Goal: Task Accomplishment & Management: Complete application form

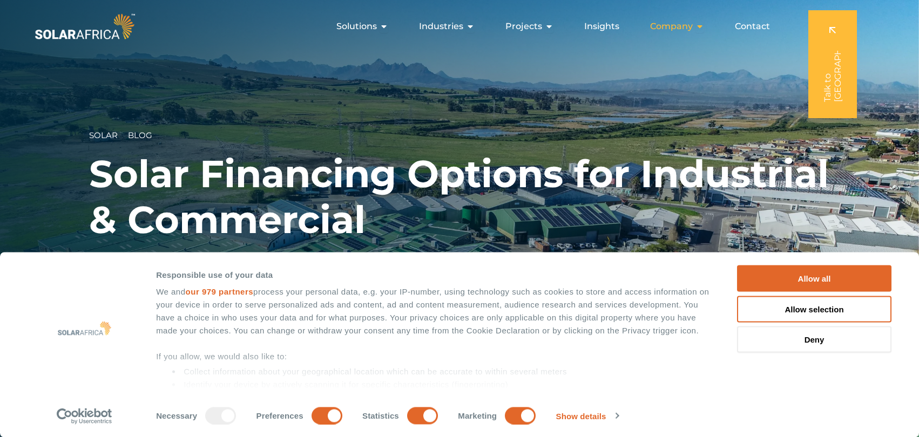
click at [701, 26] on icon "Menu" at bounding box center [699, 26] width 9 height 9
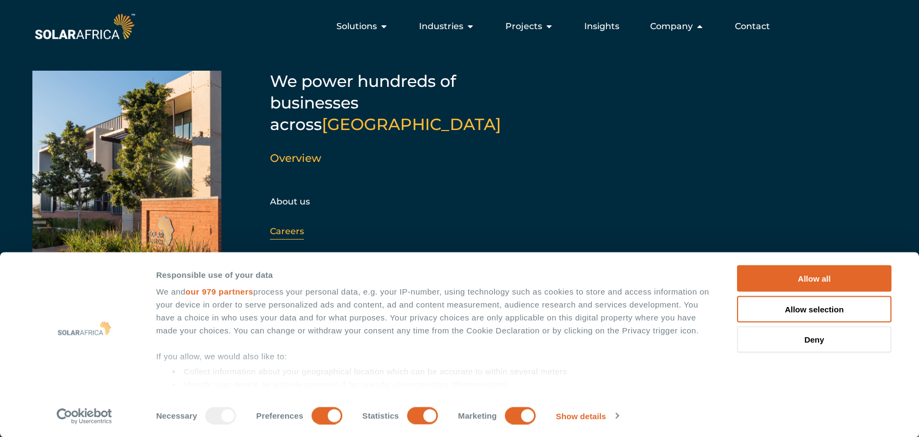
click at [290, 226] on link "Careers" at bounding box center [287, 231] width 34 height 10
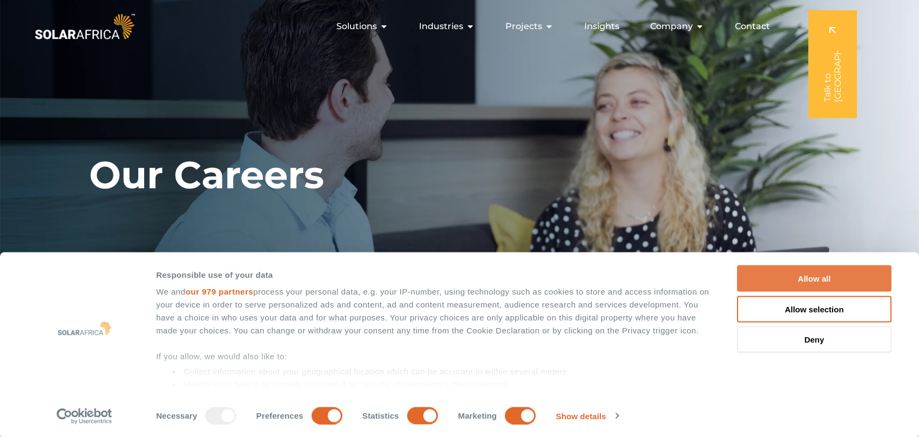
click at [823, 277] on button "Allow all" at bounding box center [814, 279] width 154 height 26
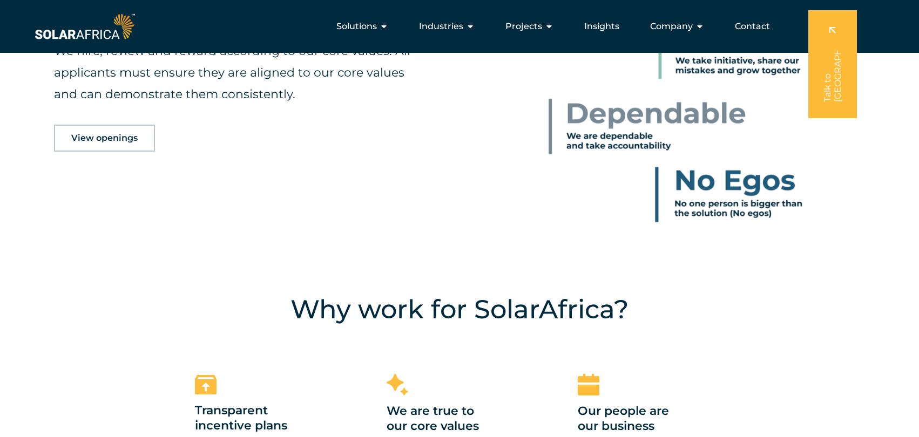
scroll to position [616, 0]
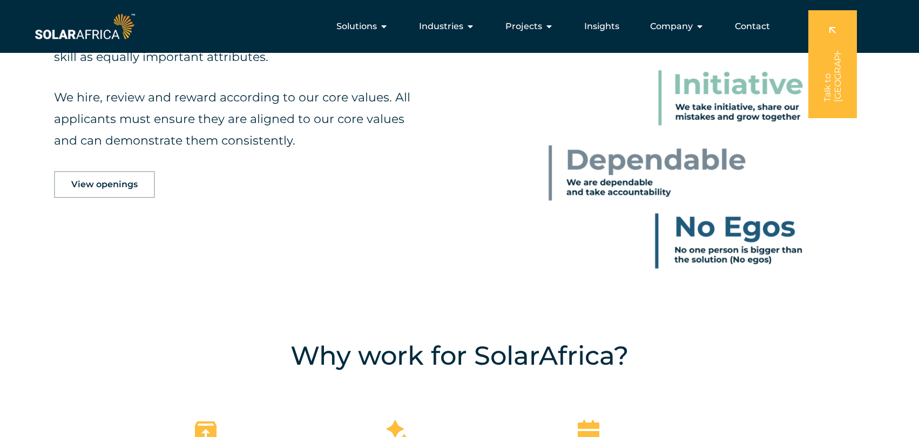
click at [125, 192] on link "View openings" at bounding box center [104, 184] width 101 height 27
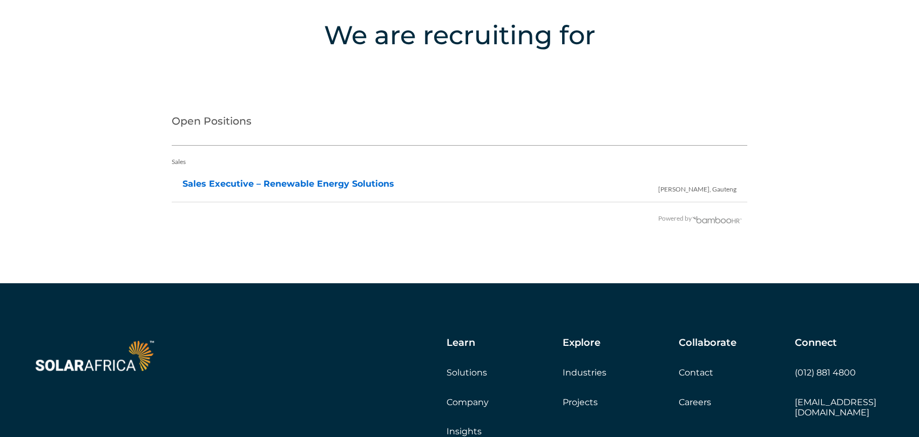
scroll to position [2146, 0]
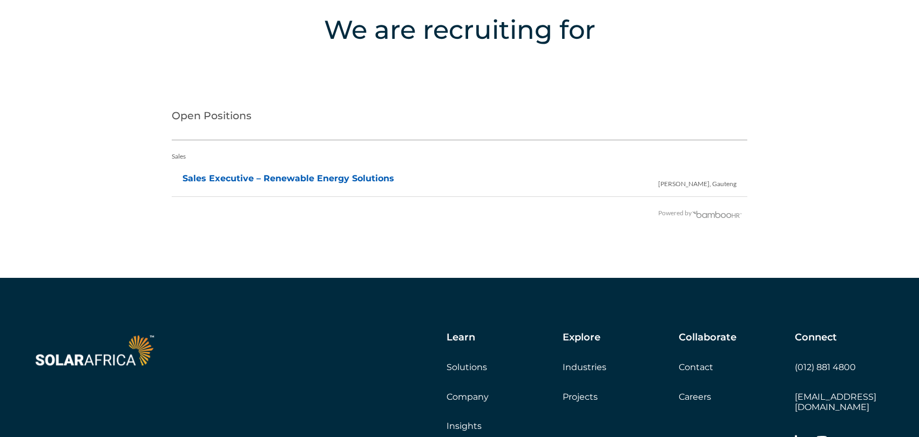
click at [374, 178] on link "Sales Executive – Renewable Energy Solutions" at bounding box center [288, 178] width 212 height 10
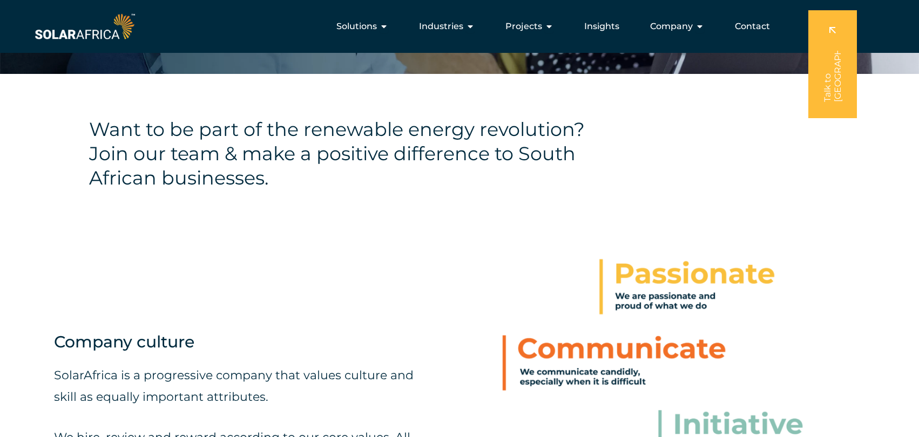
scroll to position [28, 0]
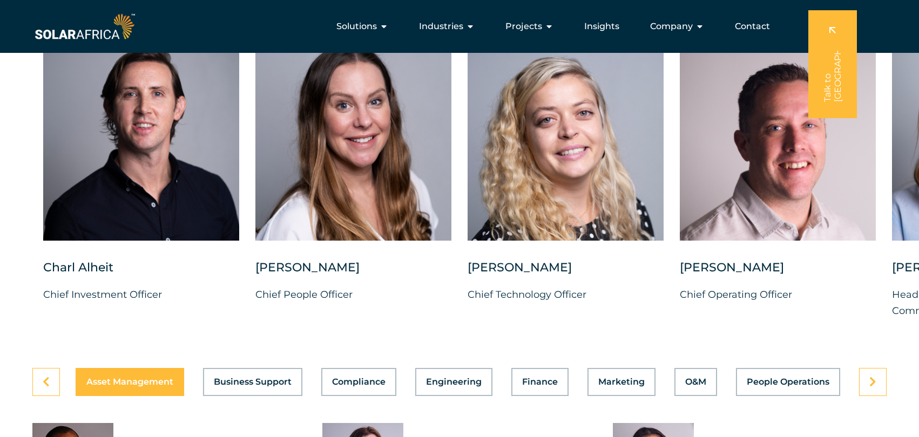
scroll to position [2761, 0]
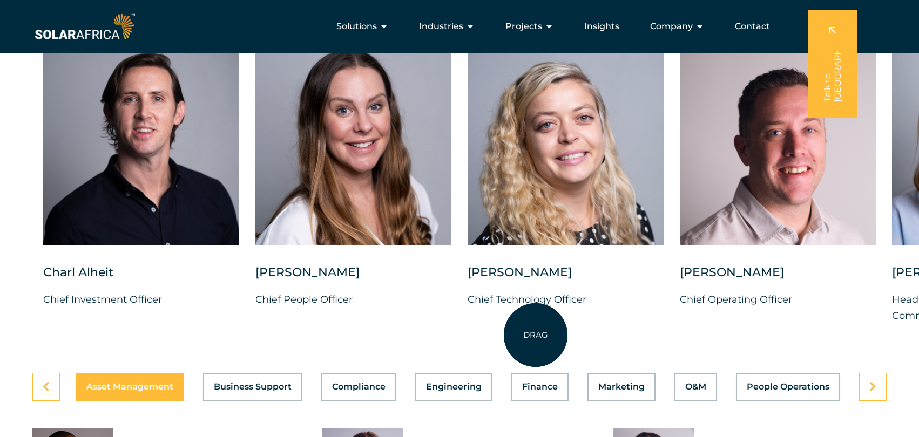
click at [535, 325] on div "Suné Heesen Chief Technology Officer" at bounding box center [565, 294] width 196 height 60
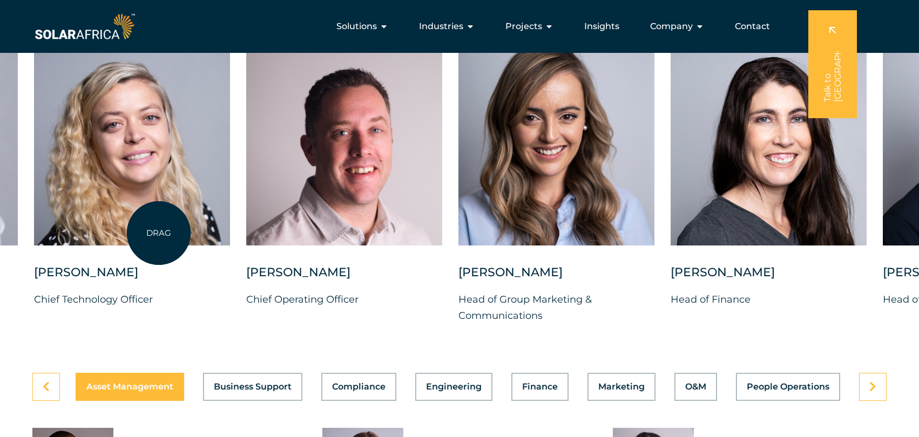
drag, startPoint x: 592, startPoint y: 202, endPoint x: 159, endPoint y: 233, distance: 434.5
click at [159, 233] on div at bounding box center [132, 138] width 196 height 215
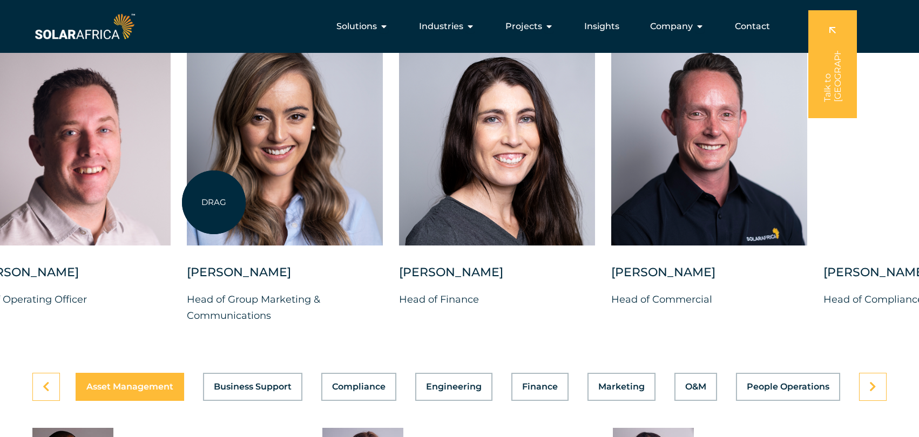
drag, startPoint x: 494, startPoint y: 198, endPoint x: 214, endPoint y: 202, distance: 280.7
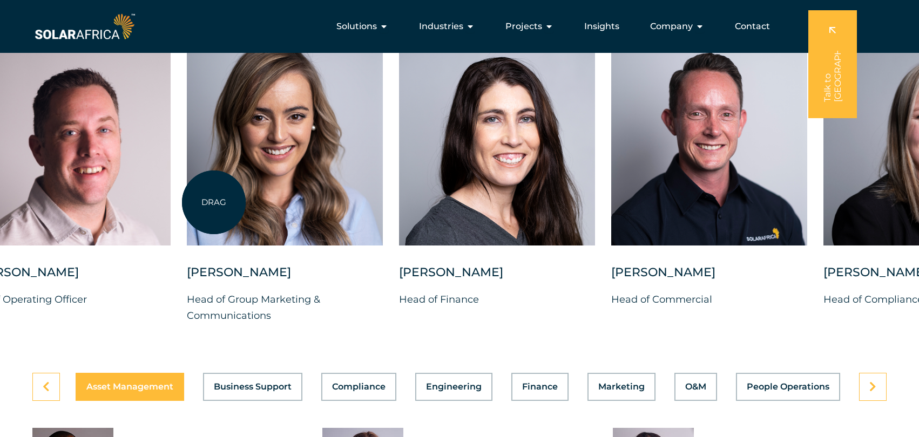
click at [214, 202] on div at bounding box center [285, 138] width 196 height 215
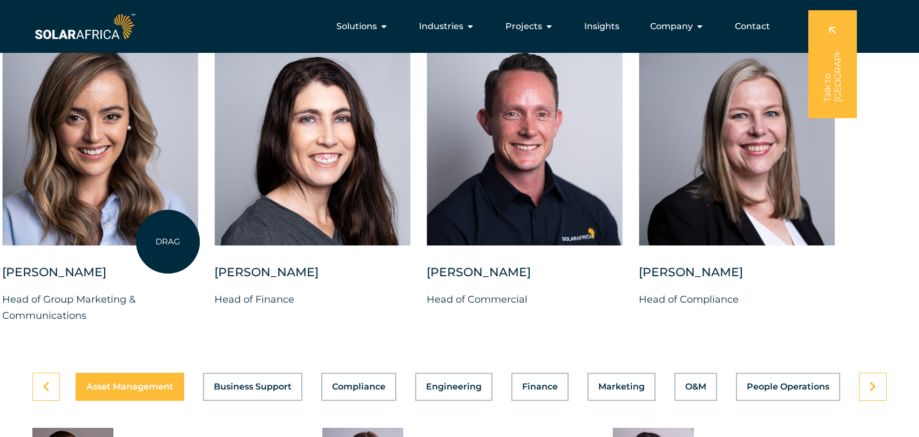
drag, startPoint x: 372, startPoint y: 221, endPoint x: 161, endPoint y: 242, distance: 212.1
click at [161, 242] on div "Charl Alheit Chief Investment Officer Candice Seggie Chief People Officer Suné …" at bounding box center [1, 186] width 1783 height 310
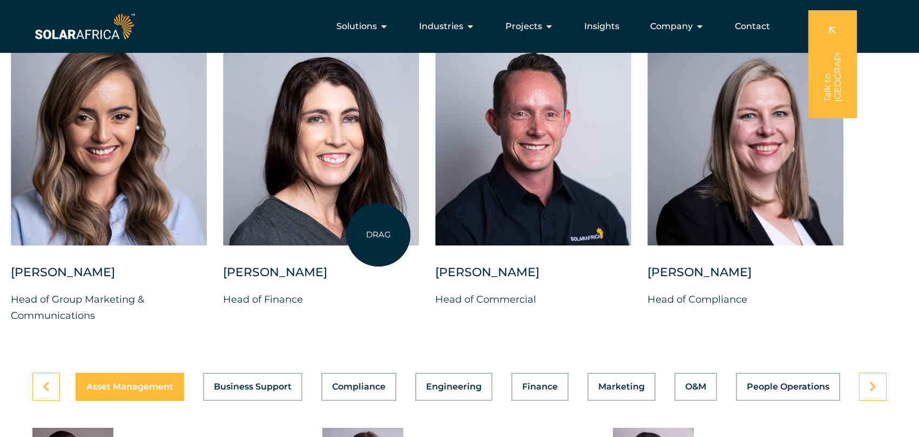
drag, startPoint x: 540, startPoint y: 231, endPoint x: 378, endPoint y: 235, distance: 161.4
click at [378, 235] on div "Charl Alheit Chief Investment Officer Candice Seggie Chief People Officer Suné …" at bounding box center [10, 186] width 1783 height 310
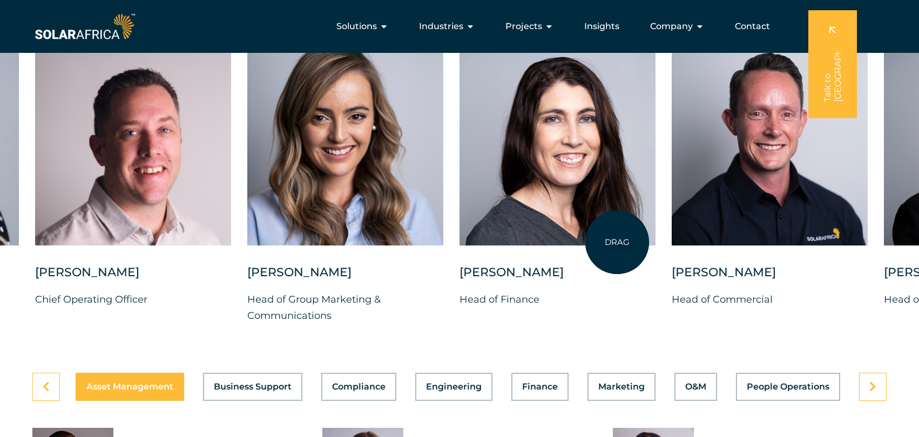
drag, startPoint x: 413, startPoint y: 235, endPoint x: 617, endPoint y: 242, distance: 204.2
click at [617, 242] on div at bounding box center [557, 138] width 196 height 215
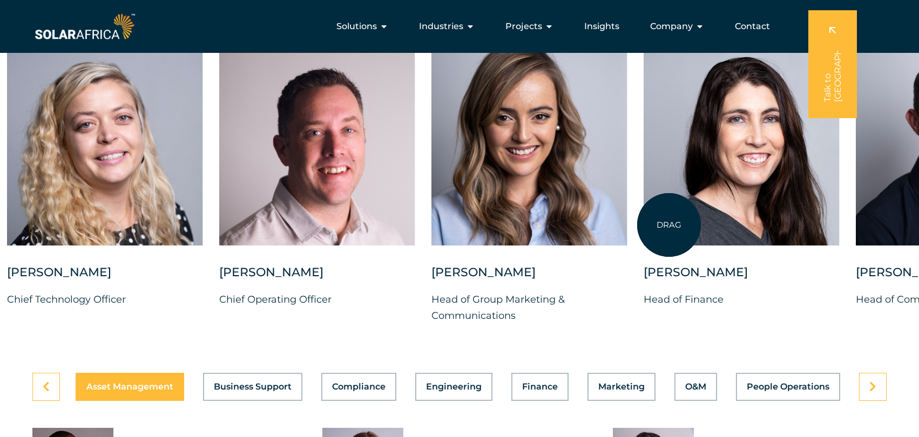
drag, startPoint x: 491, startPoint y: 232, endPoint x: 815, endPoint y: 231, distance: 324.4
click at [815, 231] on div at bounding box center [741, 138] width 196 height 215
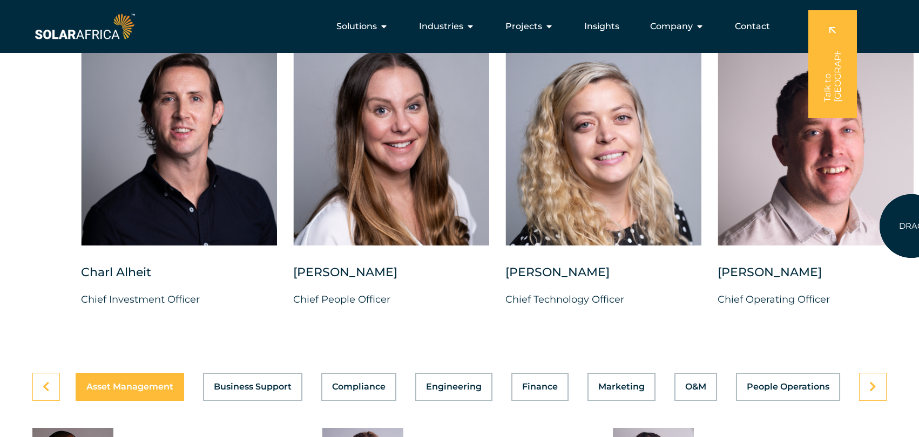
drag, startPoint x: 644, startPoint y: 223, endPoint x: 911, endPoint y: 226, distance: 267.2
click at [911, 226] on div at bounding box center [815, 138] width 196 height 215
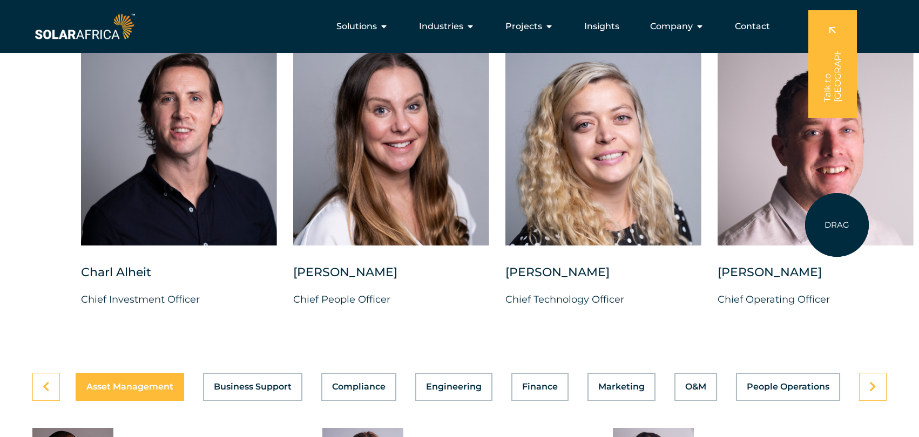
drag, startPoint x: 648, startPoint y: 232, endPoint x: 837, endPoint y: 225, distance: 188.5
click at [837, 225] on div "Charl Alheit Chief Investment Officer Candice Seggie Chief People Officer Suné …" at bounding box center [929, 186] width 1783 height 310
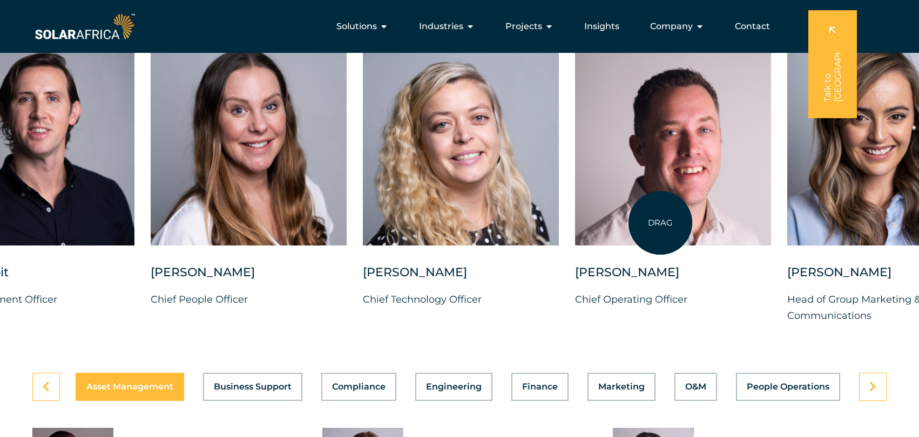
drag, startPoint x: 765, startPoint y: 218, endPoint x: 647, endPoint y: 224, distance: 117.9
click at [647, 224] on div at bounding box center [673, 138] width 196 height 215
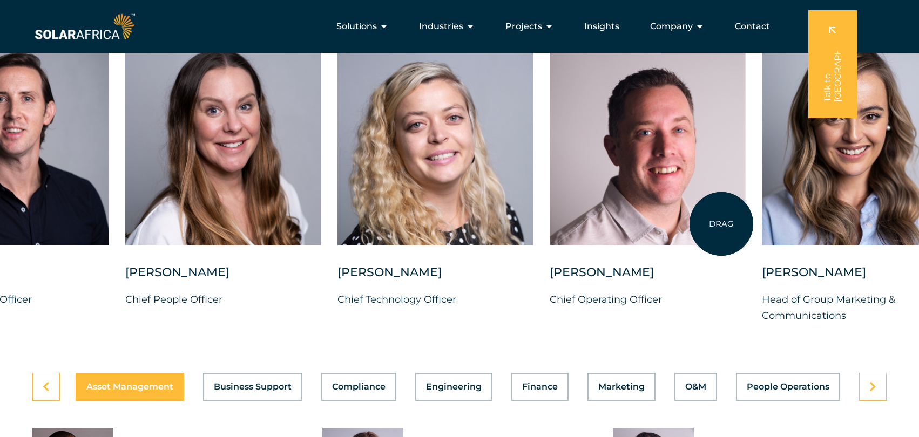
drag, startPoint x: 647, startPoint y: 224, endPoint x: 815, endPoint y: 228, distance: 167.9
click at [745, 228] on div at bounding box center [648, 138] width 196 height 215
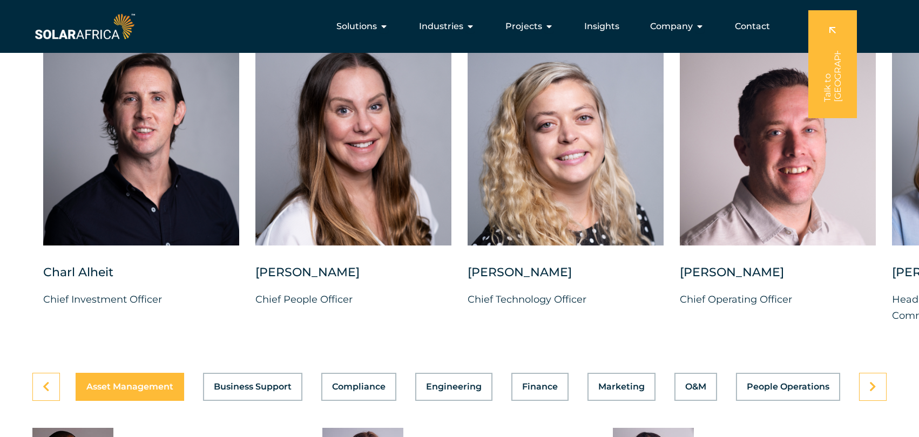
click at [146, 391] on span "Asset Management" at bounding box center [129, 387] width 87 height 9
click at [241, 391] on span "Business Support" at bounding box center [253, 387] width 78 height 9
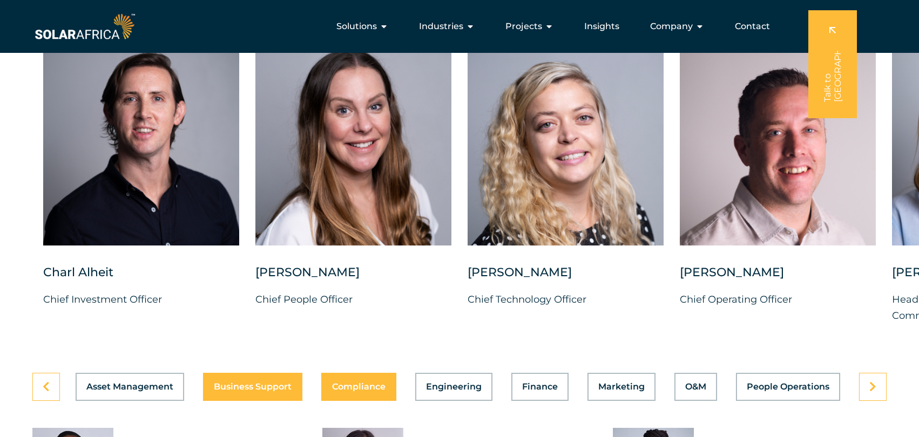
click at [366, 391] on span "Compliance" at bounding box center [358, 387] width 53 height 9
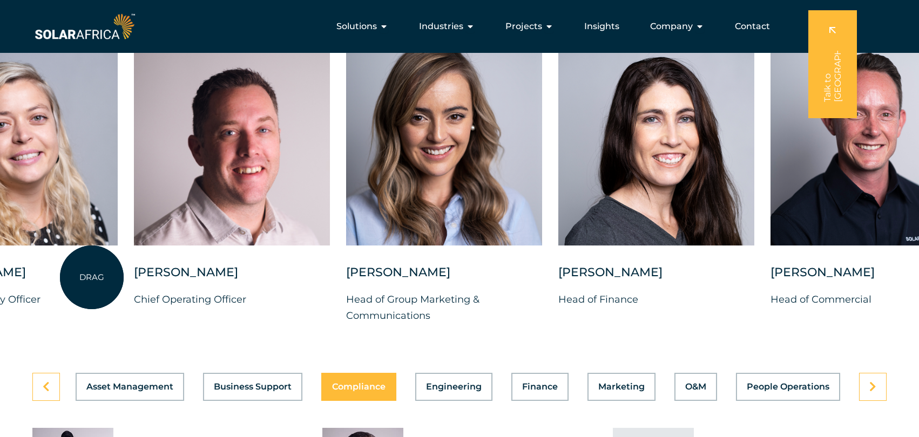
drag, startPoint x: 637, startPoint y: 241, endPoint x: 92, endPoint y: 277, distance: 547.0
click at [92, 264] on div at bounding box center [20, 148] width 196 height 234
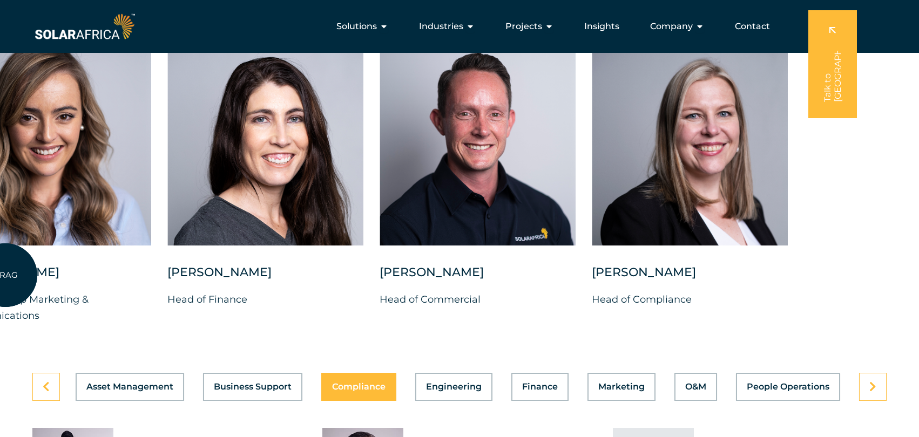
drag, startPoint x: 444, startPoint y: 267, endPoint x: 5, endPoint y: 275, distance: 438.9
click at [5, 264] on div at bounding box center [53, 148] width 196 height 234
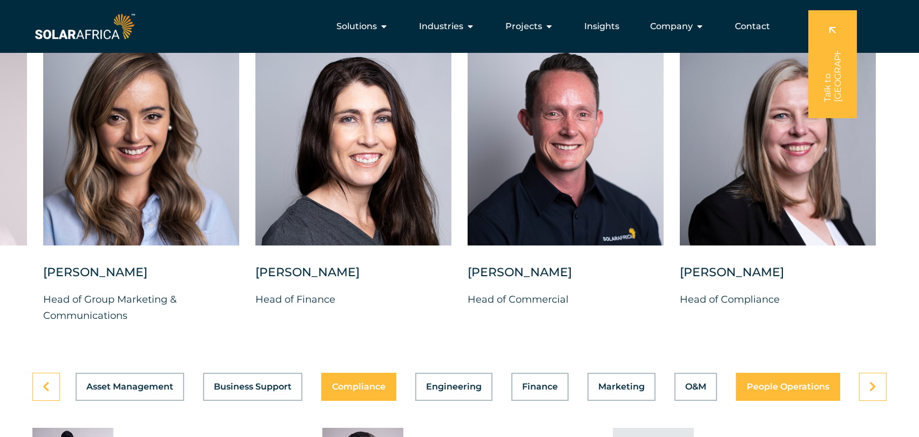
click at [771, 391] on span "People Operations" at bounding box center [788, 387] width 83 height 9
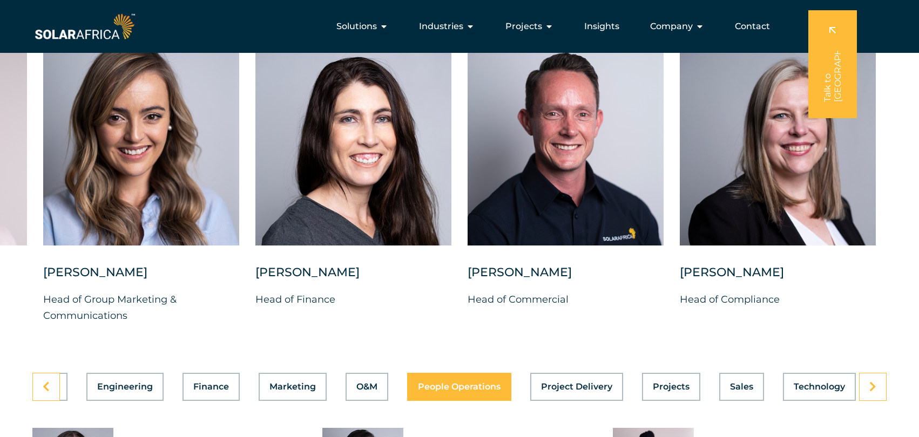
scroll to position [0, 339]
